Goal: Transaction & Acquisition: Purchase product/service

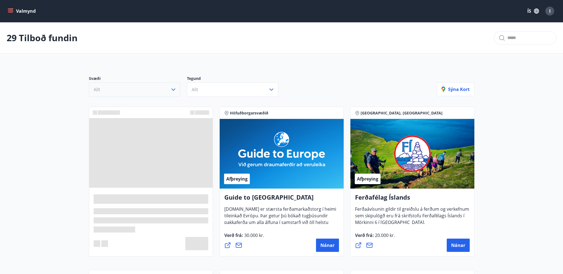
click at [172, 87] on icon "button" at bounding box center [173, 89] width 7 height 7
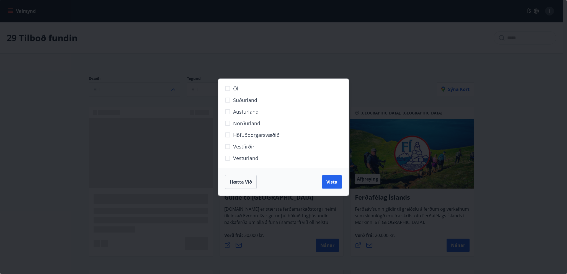
click at [248, 122] on span "Norðurland" at bounding box center [246, 123] width 27 height 7
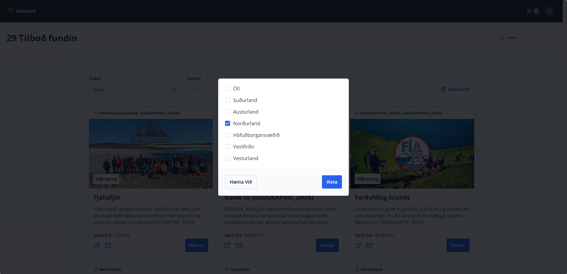
drag, startPoint x: 331, startPoint y: 177, endPoint x: 319, endPoint y: 190, distance: 18.0
click at [332, 177] on button "Vista" at bounding box center [332, 182] width 20 height 13
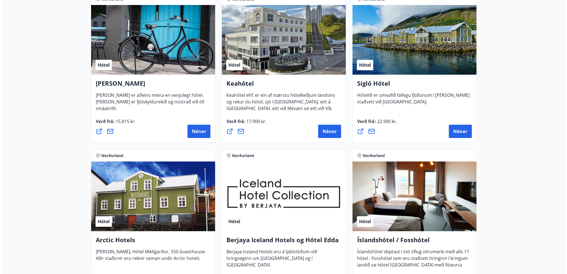
scroll to position [55, 0]
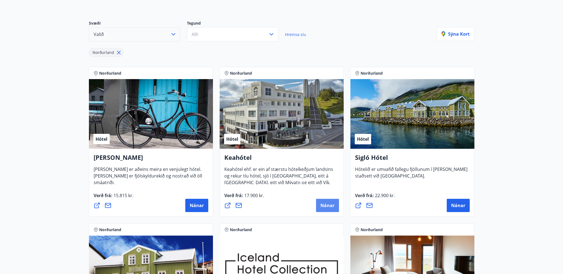
click at [333, 206] on span "Nánar" at bounding box center [327, 206] width 14 height 6
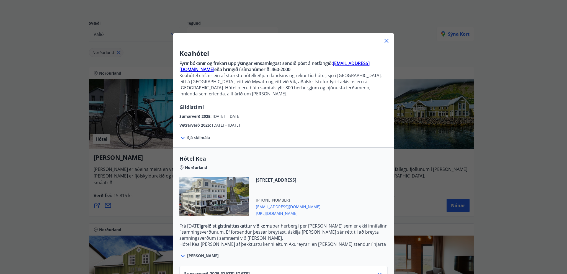
click at [240, 123] on span "[DATE] - [DATE]" at bounding box center [226, 125] width 28 height 5
click at [192, 135] on span "Sjá skilmála" at bounding box center [198, 138] width 23 height 6
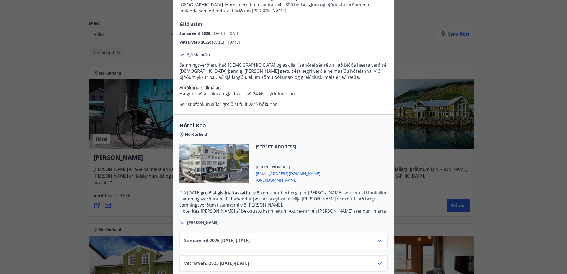
scroll to position [85, 0]
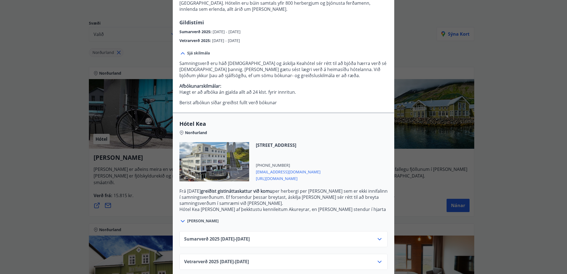
click at [378, 259] on icon at bounding box center [379, 262] width 7 height 7
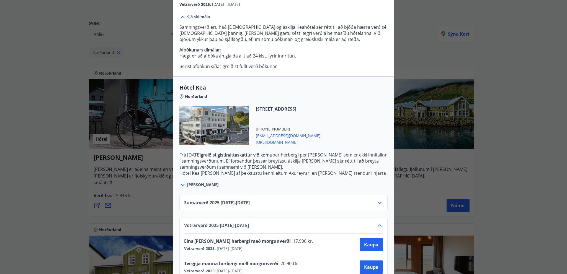
scroll to position [130, 0]
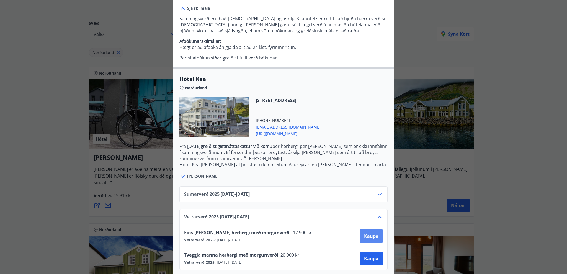
click at [368, 233] on span "Kaupa" at bounding box center [371, 236] width 14 height 6
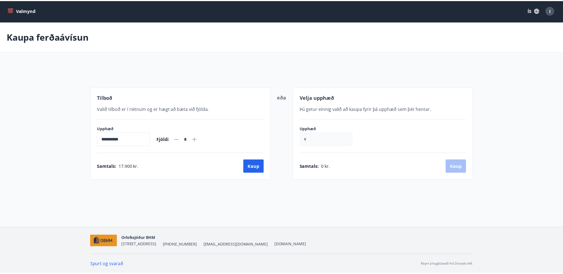
scroll to position [1, 0]
